Goal: Browse casually

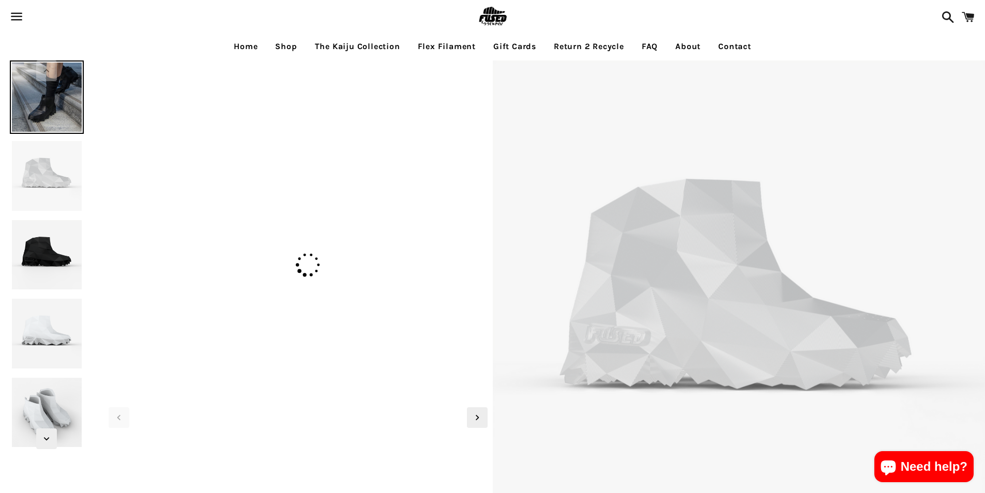
select select "**********"
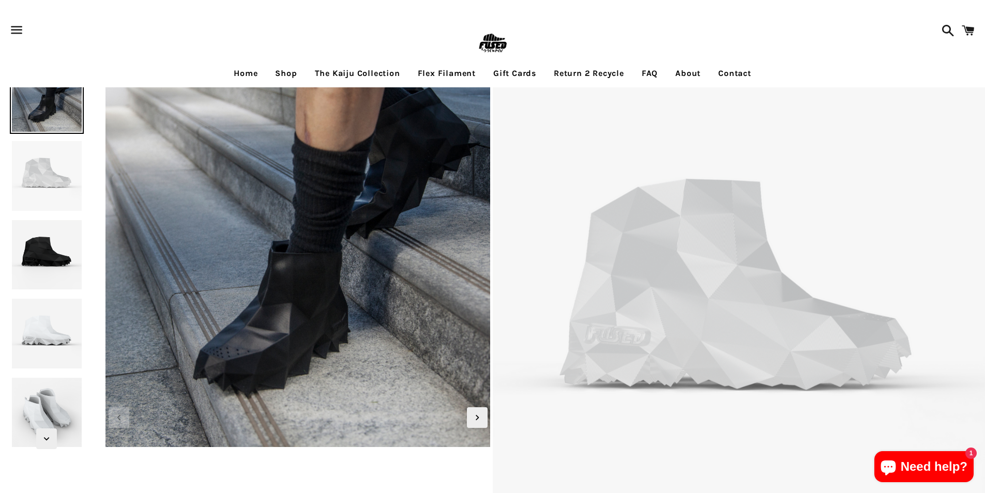
click at [939, 41] on span at bounding box center [945, 30] width 18 height 31
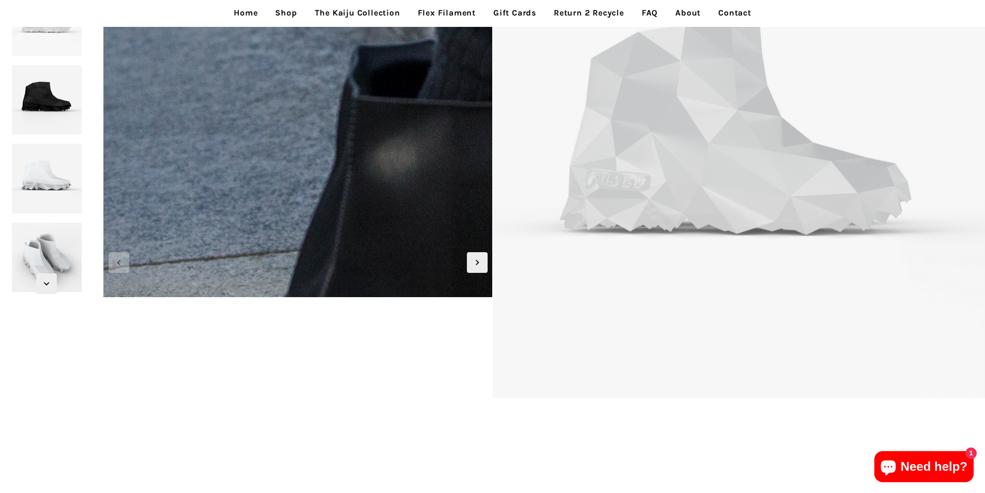
scroll to position [258, 0]
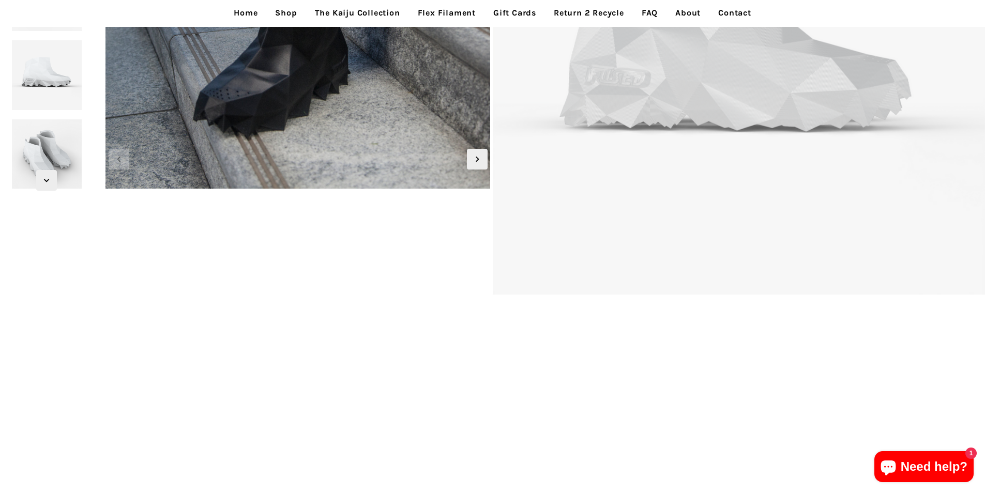
click at [226, 4] on link "Home" at bounding box center [245, 13] width 39 height 26
